Goal: Check status: Check status

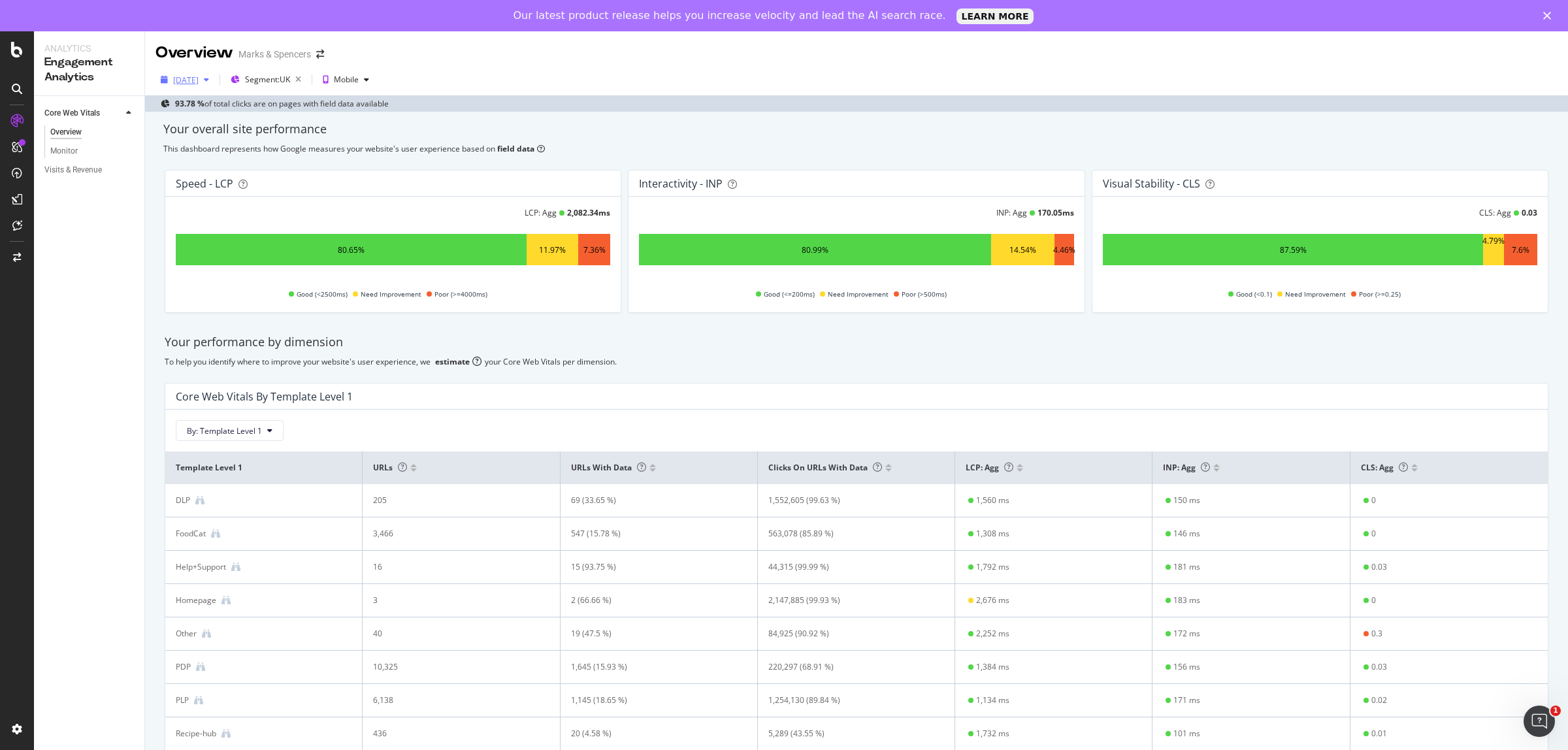
click at [174, 86] on div "[DATE]" at bounding box center [185, 79] width 59 height 19
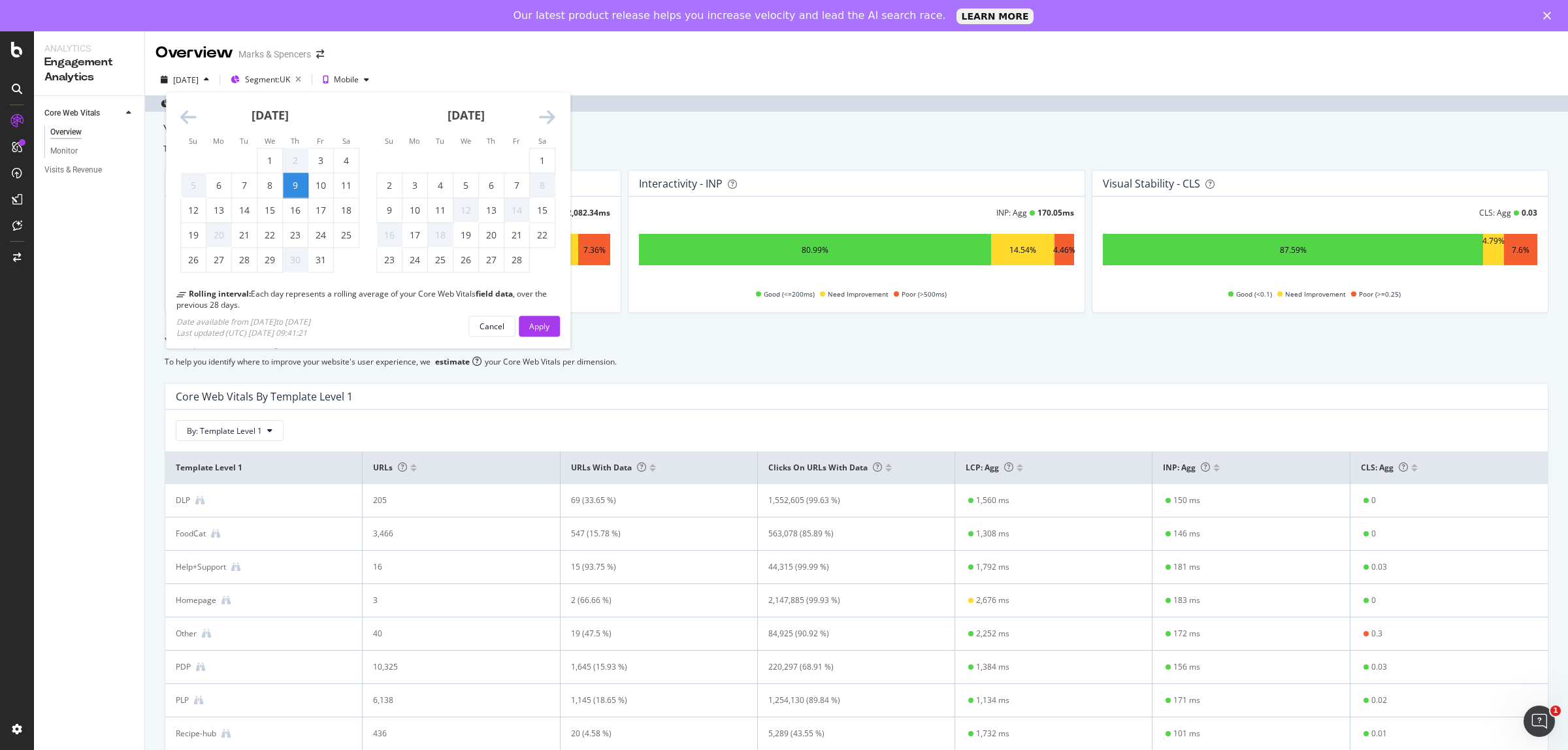
click at [544, 120] on icon "Move forward to switch to the next month." at bounding box center [548, 118] width 17 height 18
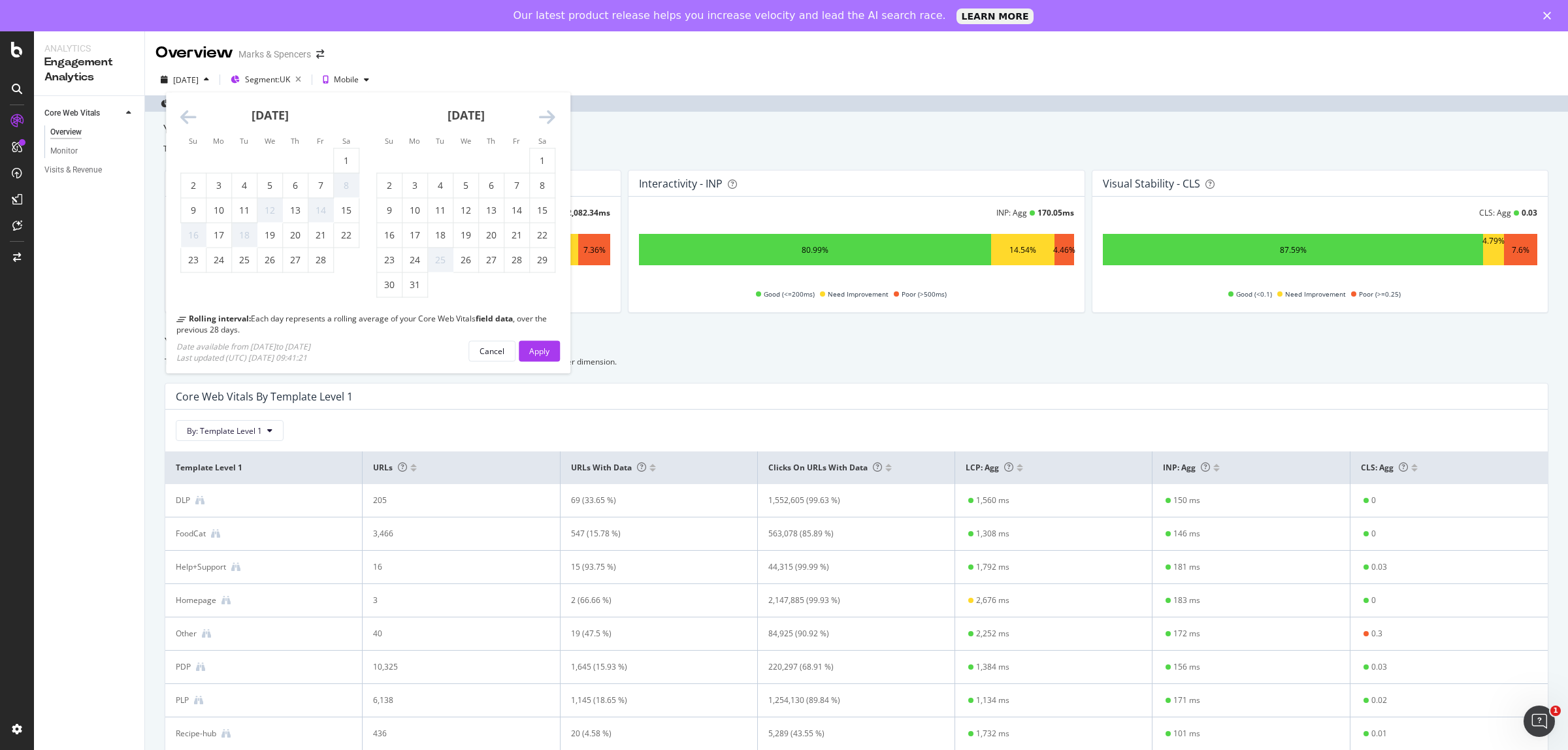
click at [544, 120] on icon "Move forward to switch to the next month." at bounding box center [548, 118] width 17 height 18
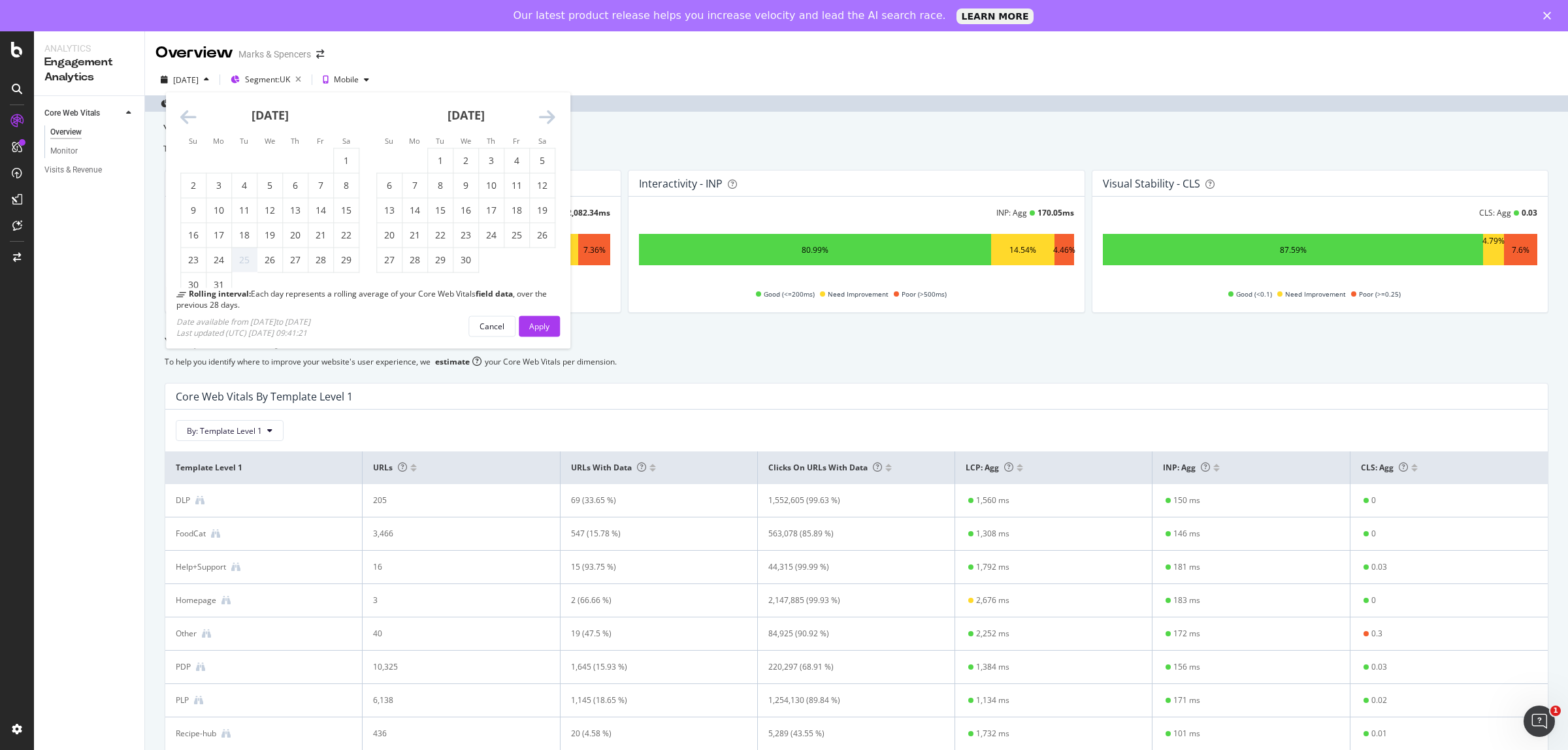
click at [545, 120] on icon "Move forward to switch to the next month." at bounding box center [548, 118] width 17 height 18
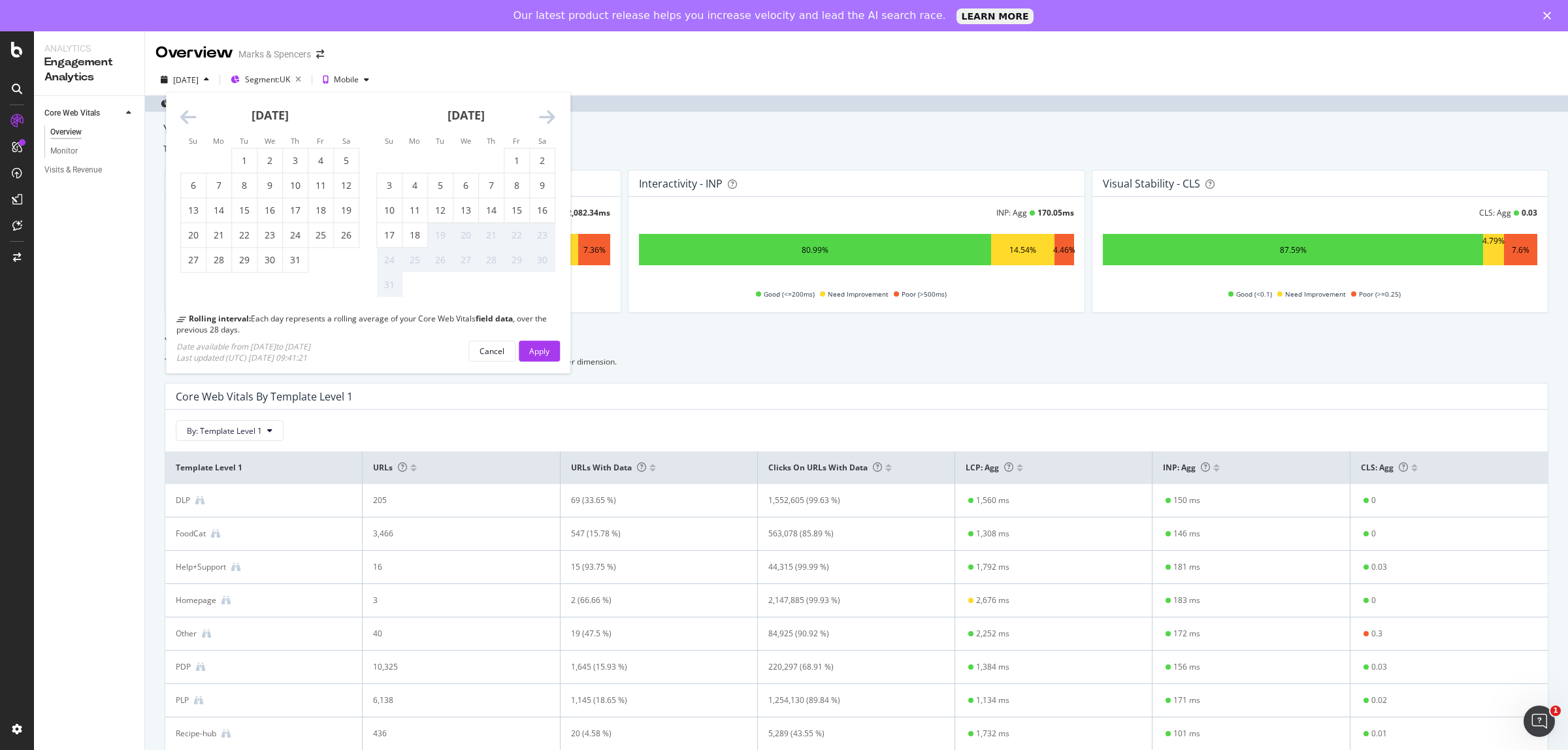
click at [545, 120] on icon "Move forward to switch to the next month." at bounding box center [548, 118] width 17 height 18
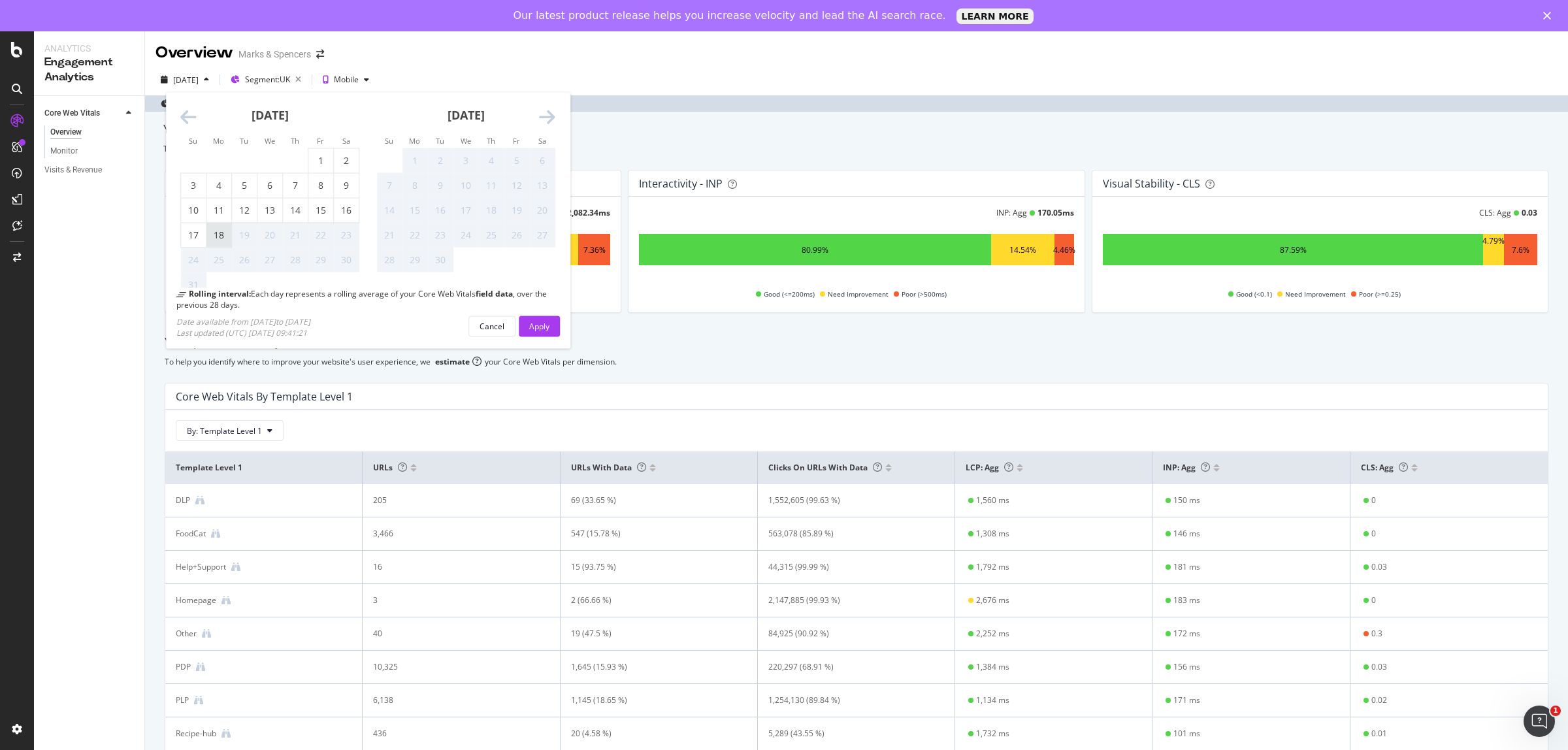
click at [218, 239] on div "18" at bounding box center [219, 235] width 25 height 13
click at [549, 326] on div "Apply" at bounding box center [539, 326] width 20 height 11
